Goal: Navigation & Orientation: Find specific page/section

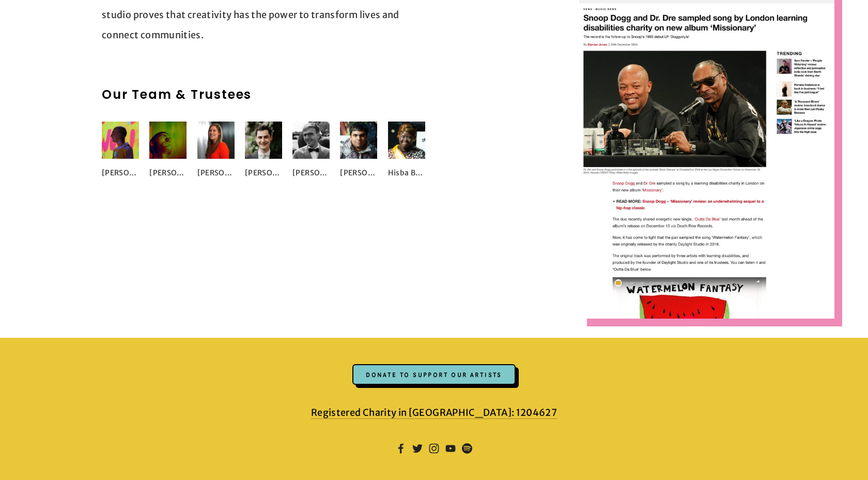
scroll to position [1356, 0]
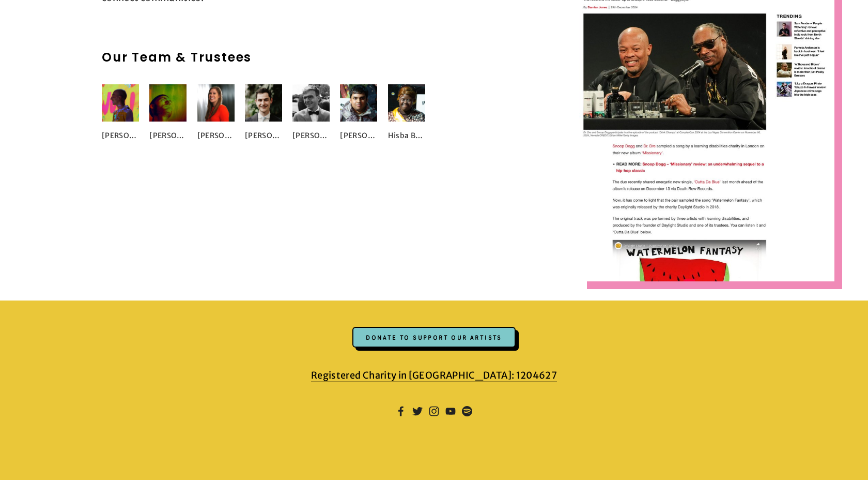
click at [216, 121] on img at bounding box center [215, 102] width 37 height 37
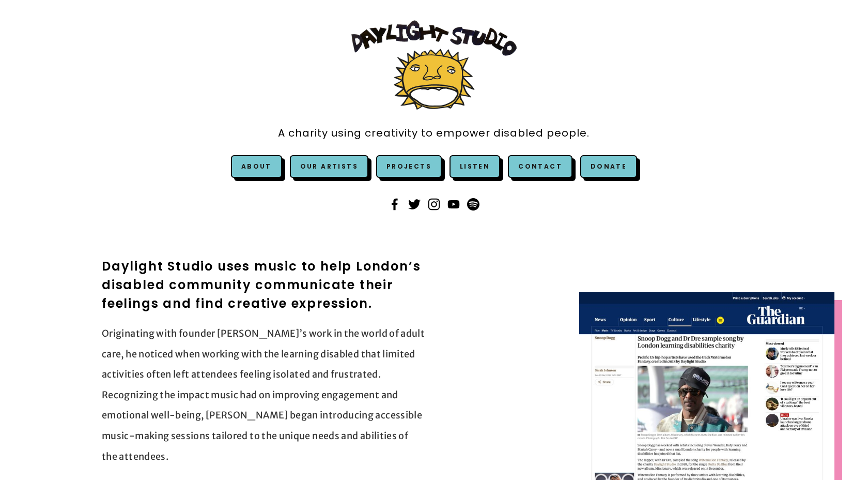
scroll to position [0, 0]
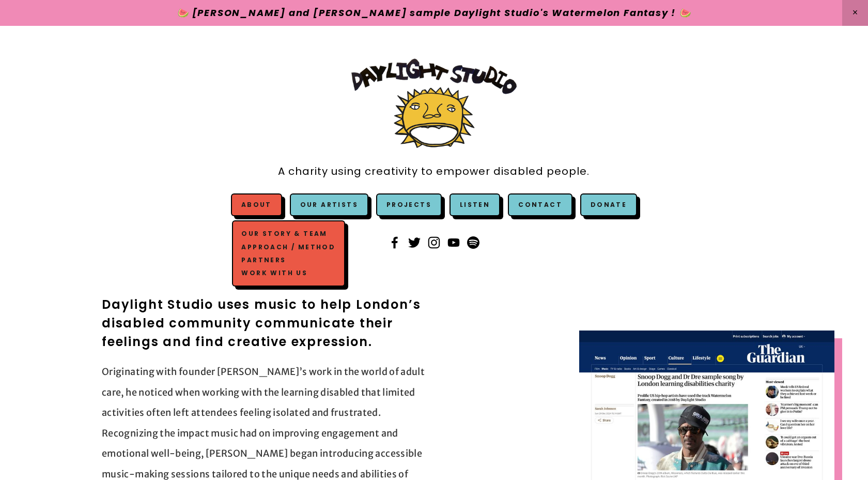
click at [275, 235] on link "Our Story & Team" at bounding box center [288, 233] width 99 height 13
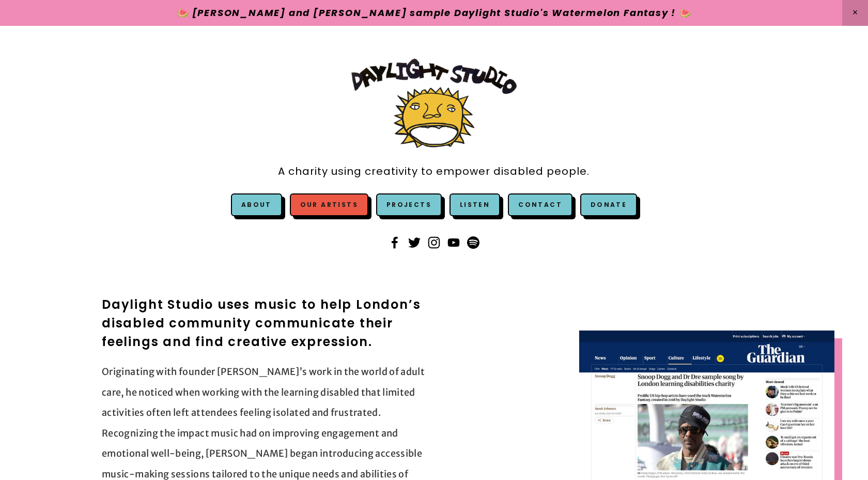
click at [340, 202] on link "Our Artists" at bounding box center [329, 204] width 79 height 23
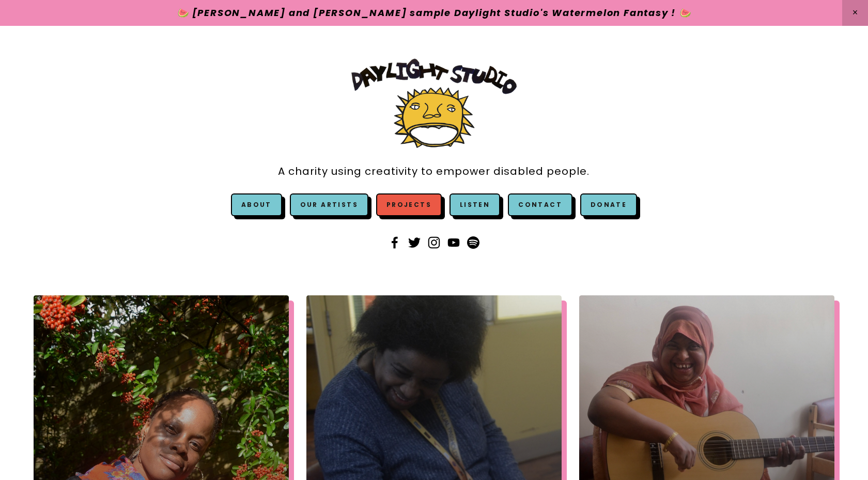
click at [419, 210] on link "Projects" at bounding box center [409, 204] width 66 height 23
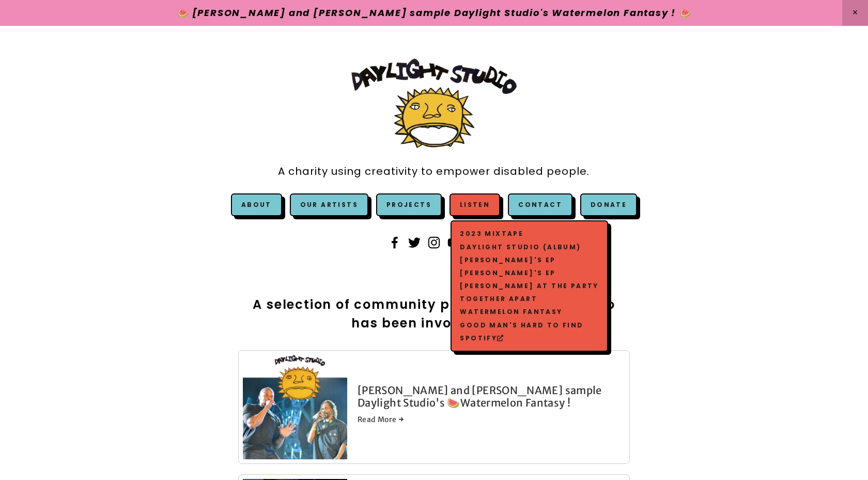
click at [468, 209] on span "Listen 2023 Mixtape Daylight Studio (Album) Jonetta's EP Tina's EP Craig David …" at bounding box center [475, 204] width 51 height 23
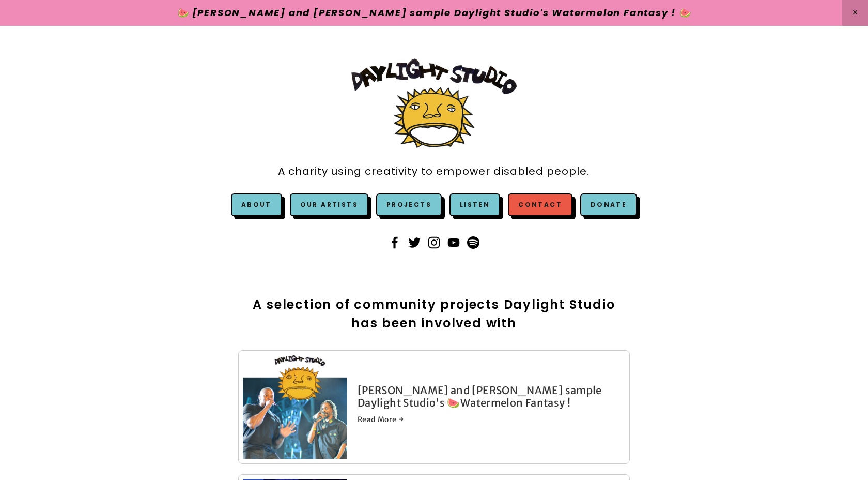
click at [520, 207] on link "Contact" at bounding box center [540, 204] width 65 height 23
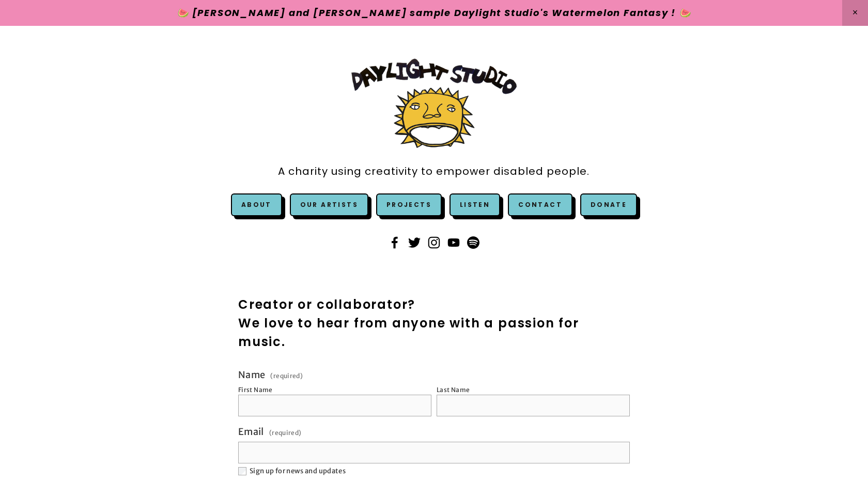
click at [283, 15] on link at bounding box center [434, 13] width 868 height 26
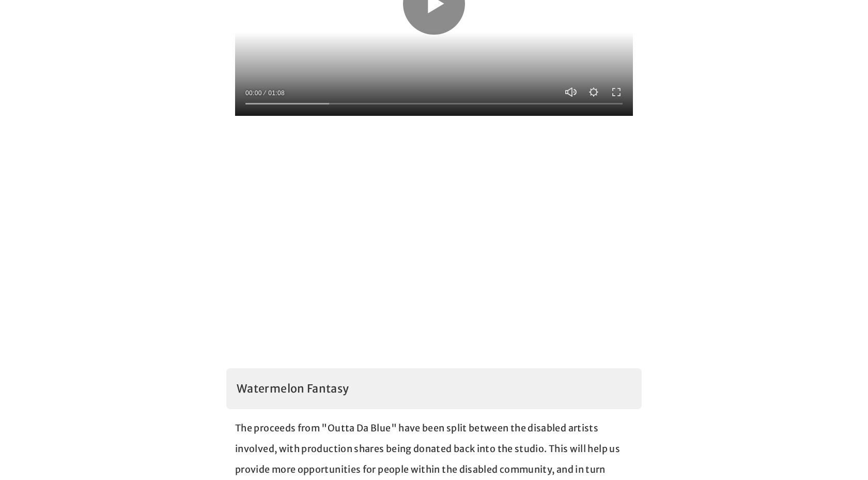
scroll to position [1045, 0]
